Goal: Information Seeking & Learning: Learn about a topic

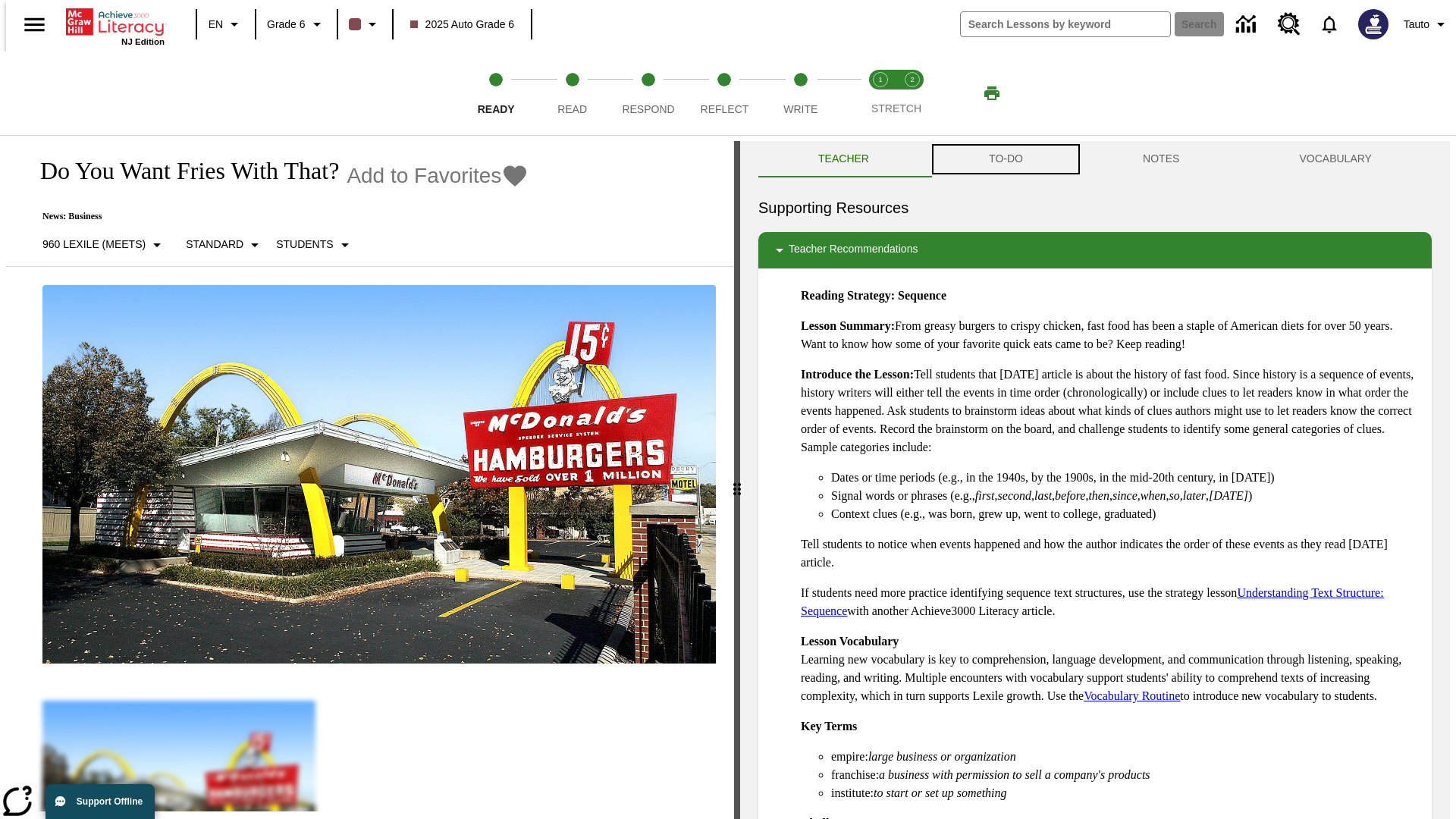
click at [1005, 159] on button "TO-DO" at bounding box center [1006, 159] width 154 height 37
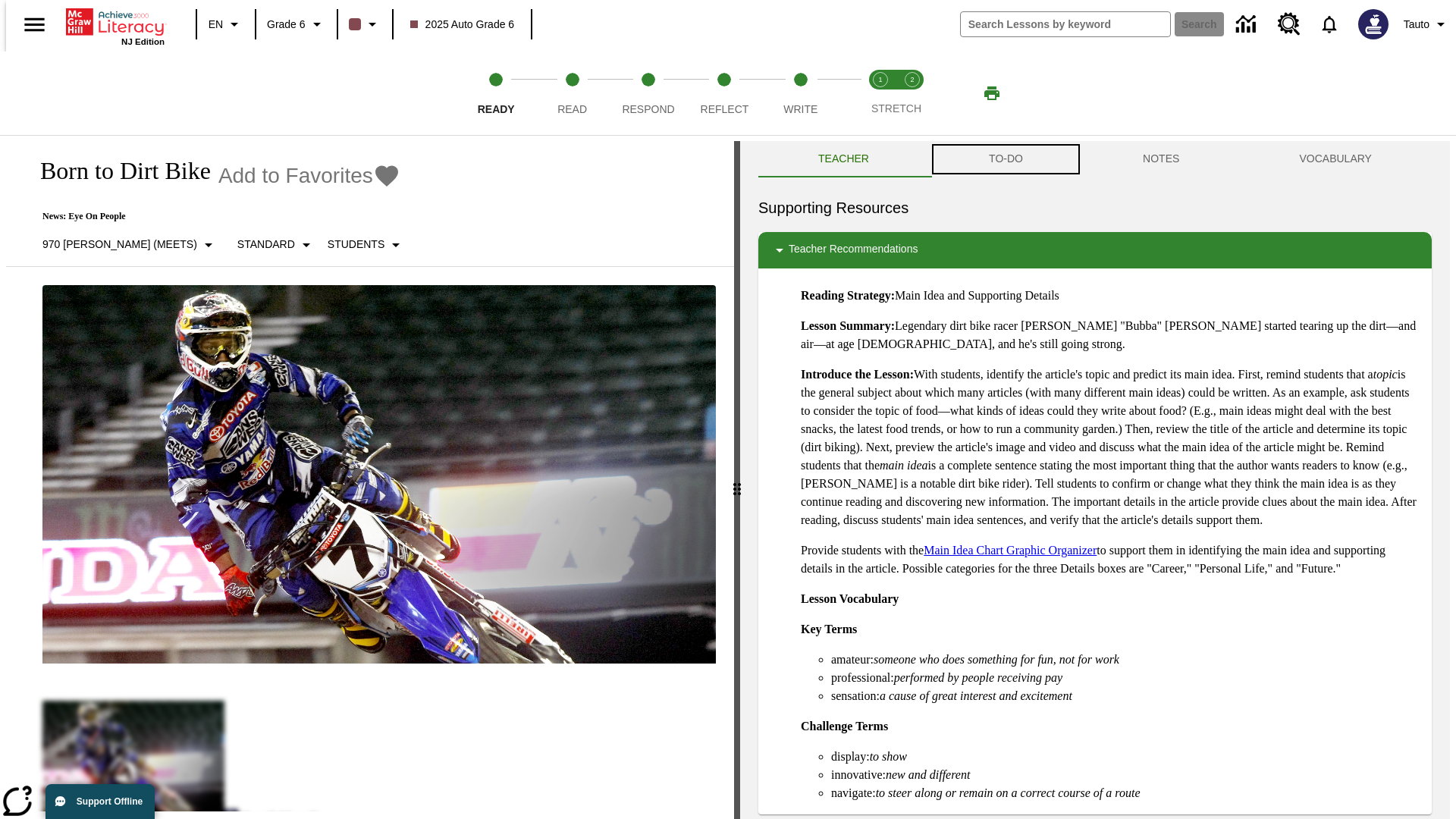
click at [1005, 159] on button "TO-DO" at bounding box center [1006, 159] width 154 height 37
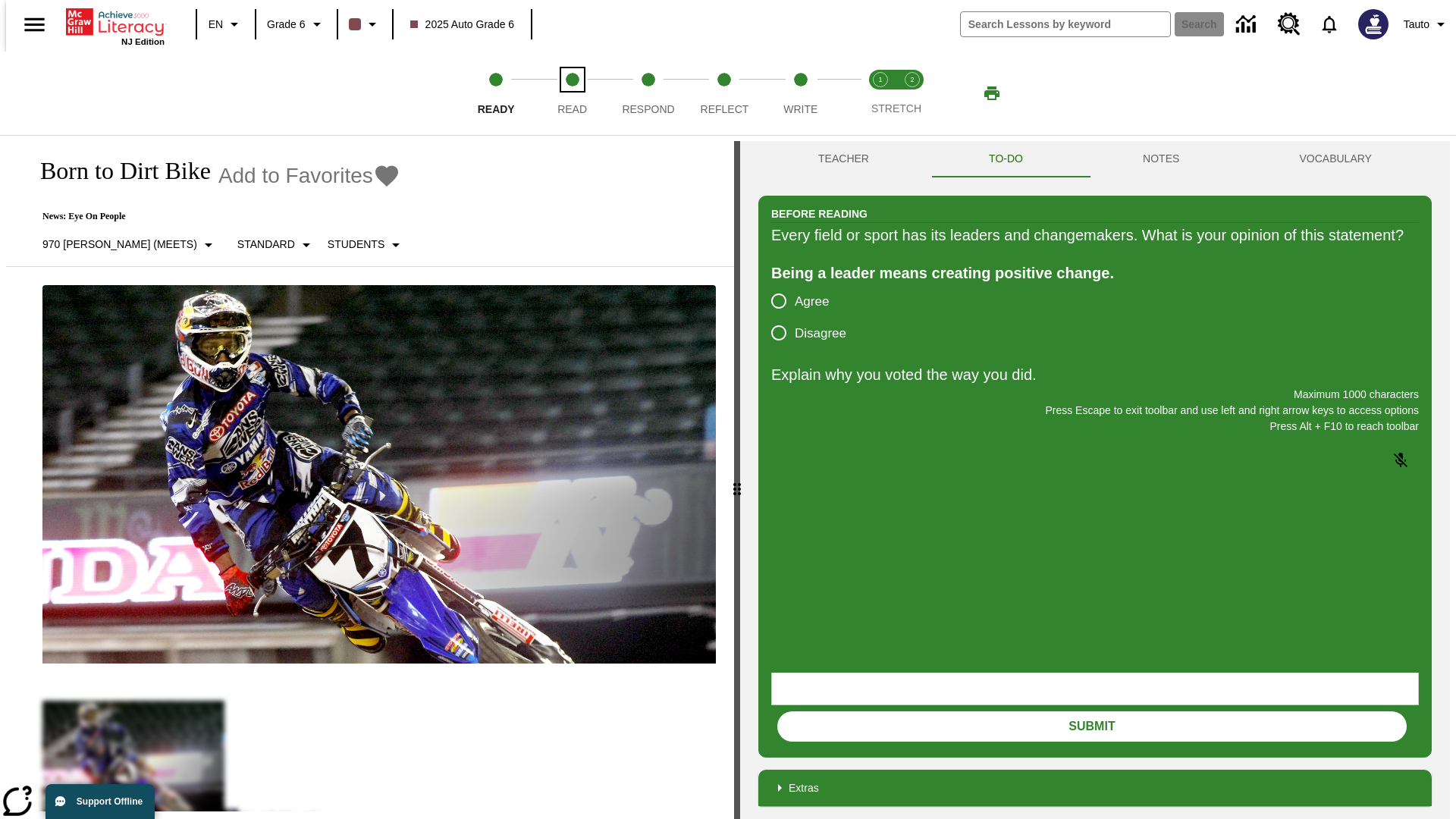
click at [572, 93] on span "Read" at bounding box center [571, 103] width 29 height 27
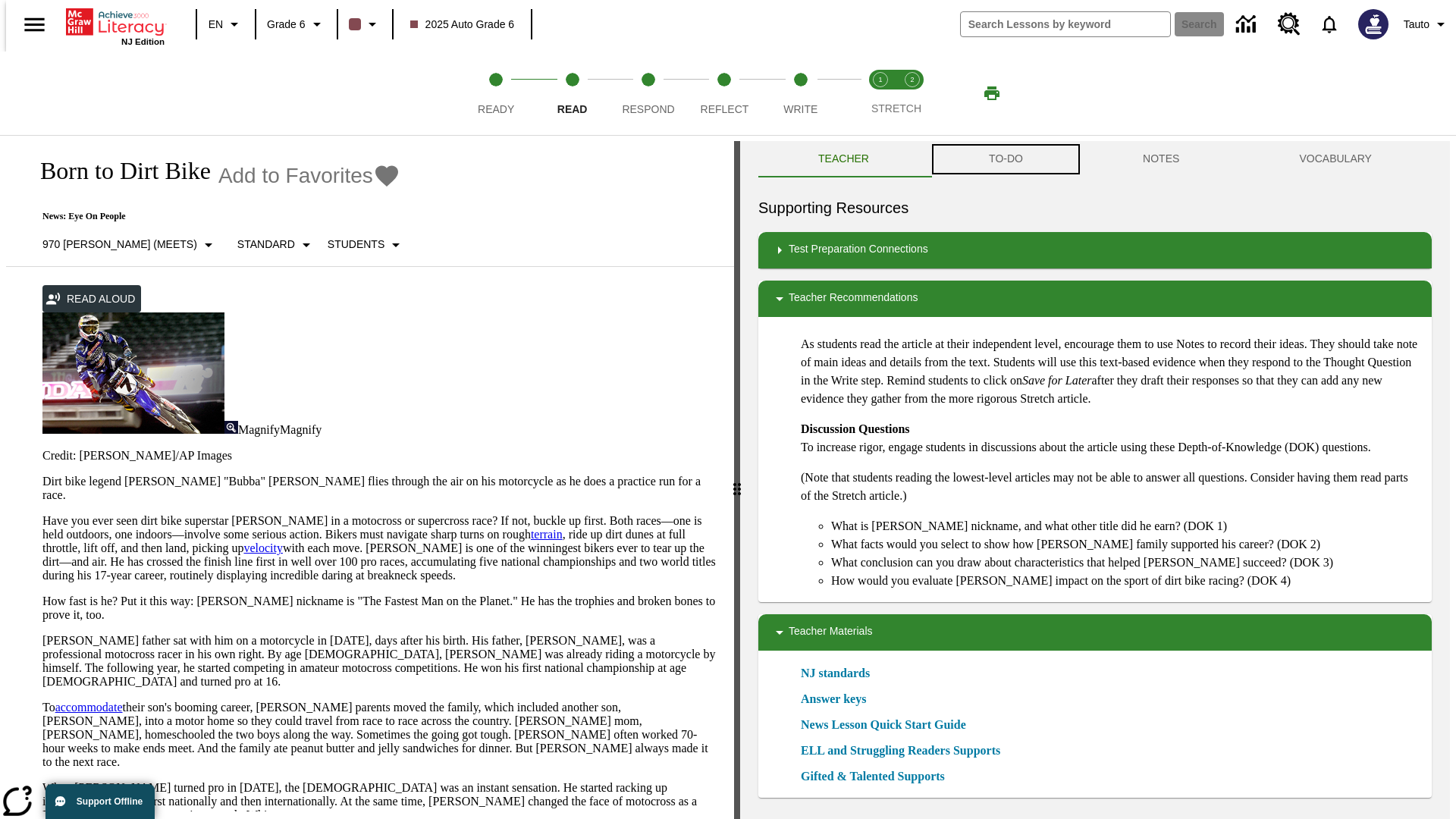
scroll to position [1, 0]
click at [1005, 159] on button "TO-DO" at bounding box center [1006, 158] width 154 height 37
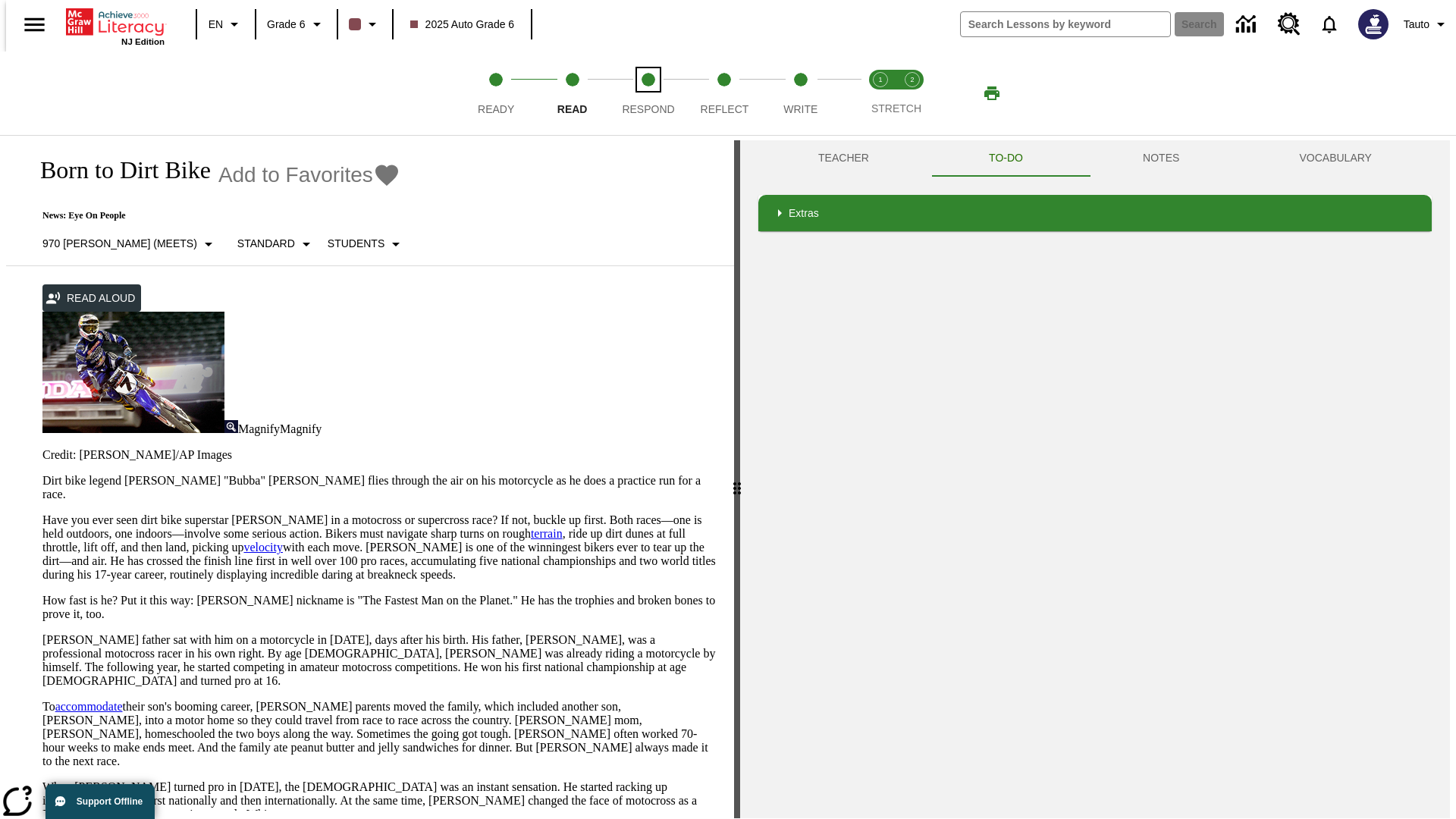
click at [648, 93] on span "Respond" at bounding box center [648, 103] width 53 height 27
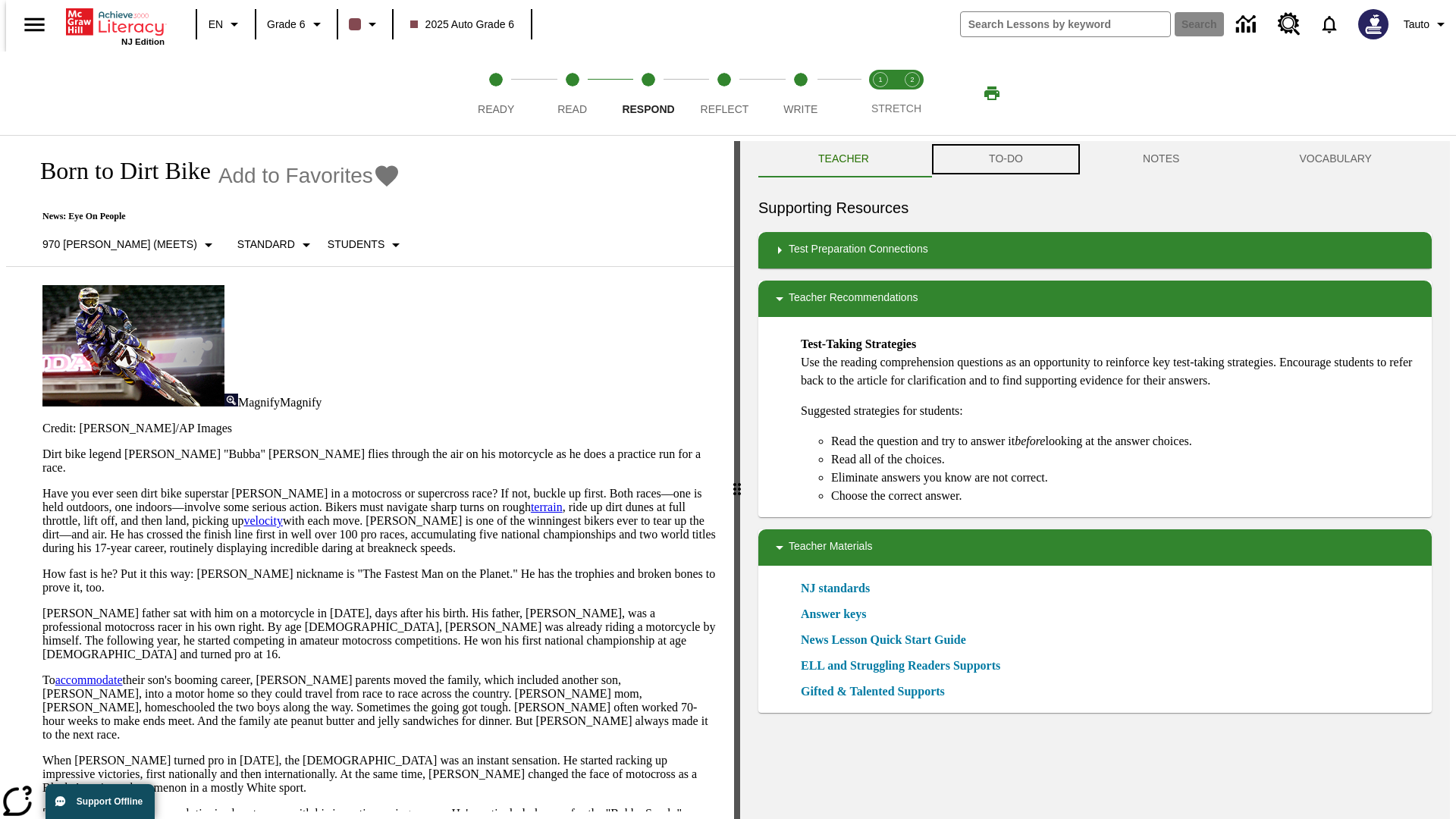
scroll to position [1, 0]
click at [1005, 159] on button "TO-DO" at bounding box center [1006, 158] width 154 height 37
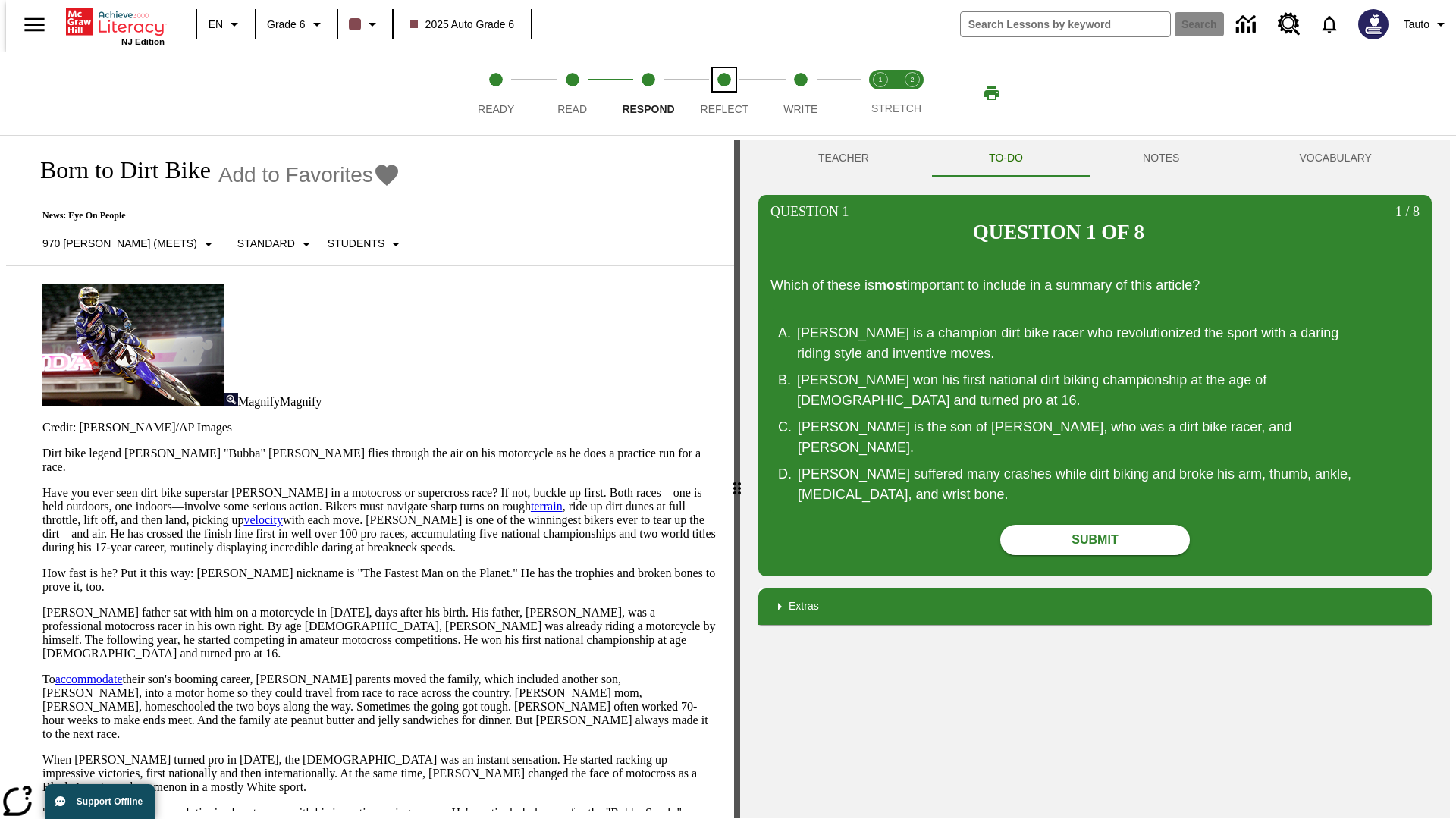
click at [724, 93] on span "Reflect" at bounding box center [726, 103] width 49 height 27
